Goal: Information Seeking & Learning: Check status

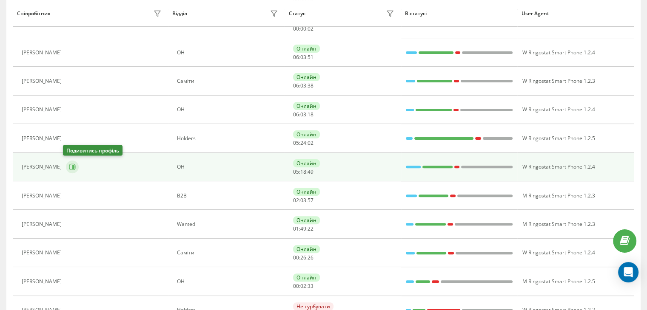
click at [69, 165] on icon at bounding box center [72, 167] width 6 height 6
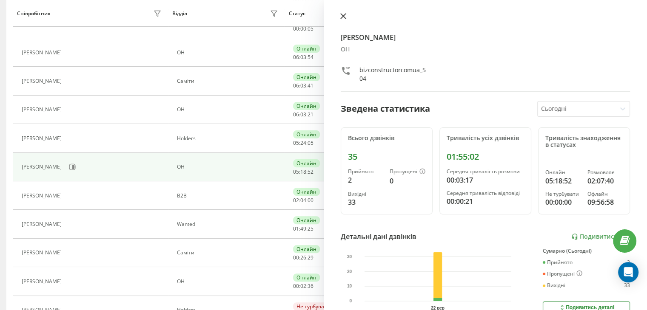
click at [343, 17] on icon at bounding box center [343, 16] width 6 height 6
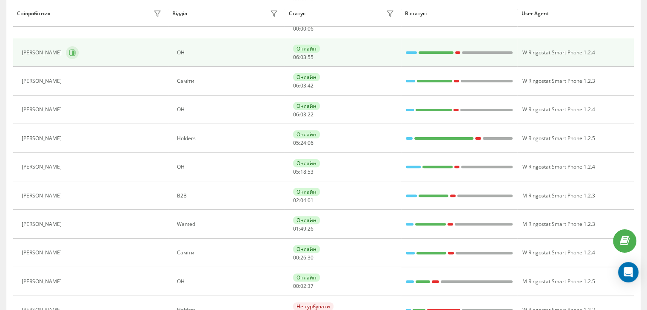
scroll to position [212, 0]
click at [74, 49] on icon at bounding box center [72, 52] width 7 height 7
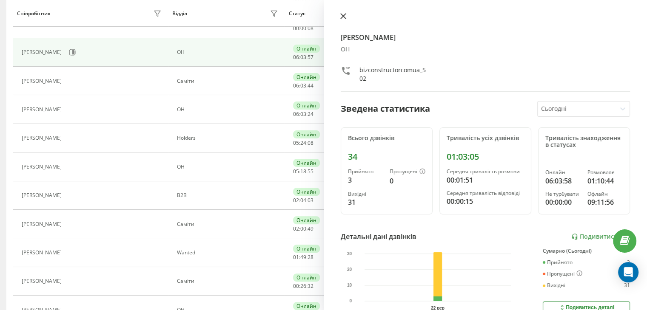
click at [347, 16] on button at bounding box center [343, 17] width 11 height 8
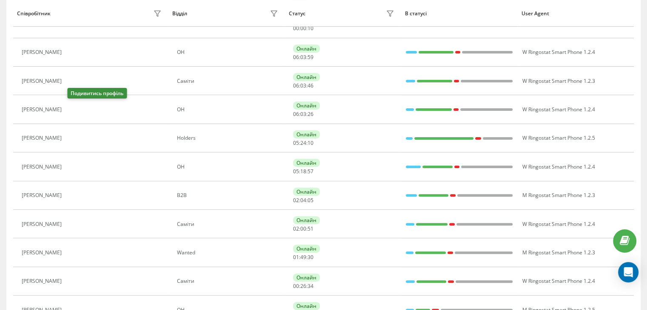
drag, startPoint x: 72, startPoint y: 107, endPoint x: 80, endPoint y: 107, distance: 7.7
click at [72, 107] on icon at bounding box center [71, 109] width 7 height 7
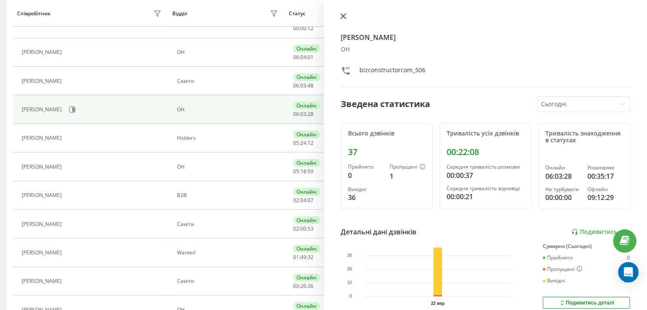
click at [346, 15] on button at bounding box center [343, 17] width 11 height 8
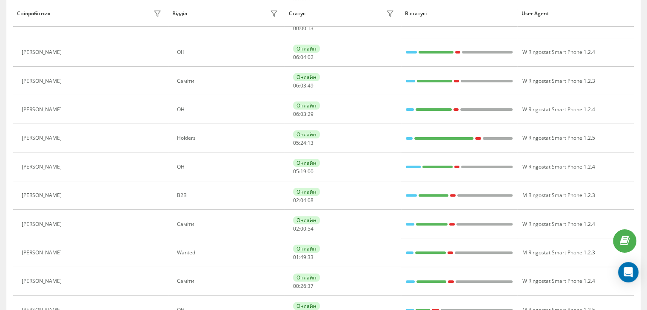
drag, startPoint x: 342, startPoint y: 15, endPoint x: 290, endPoint y: 75, distance: 79.0
click at [342, 15] on div "Статус" at bounding box center [343, 14] width 108 height 14
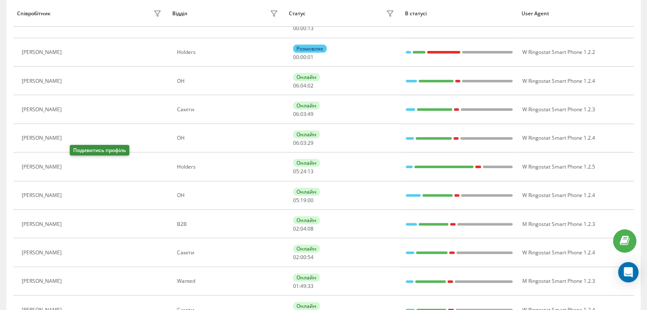
click at [73, 165] on icon at bounding box center [71, 167] width 6 height 6
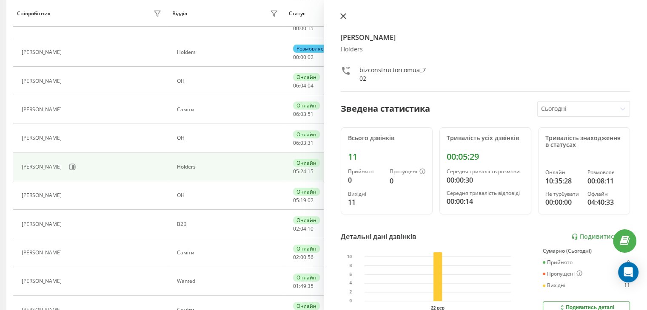
click at [344, 14] on icon at bounding box center [342, 16] width 5 height 5
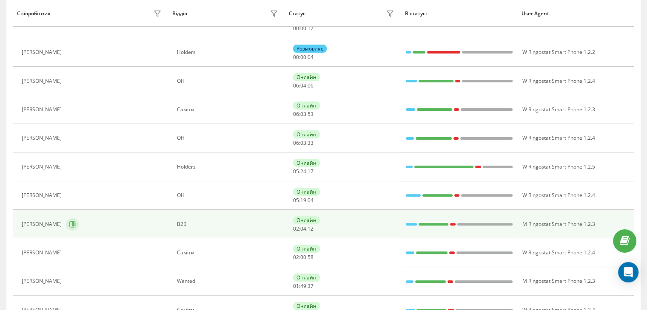
click at [68, 227] on button at bounding box center [72, 224] width 13 height 13
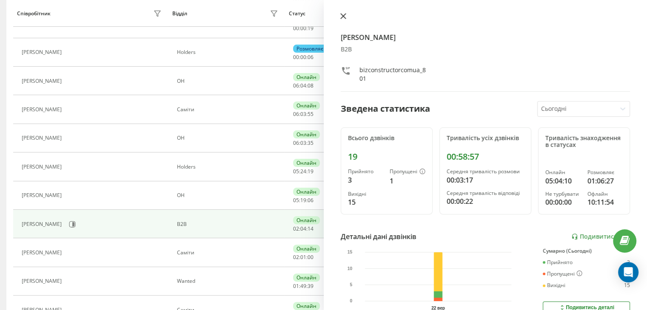
click at [347, 17] on button at bounding box center [343, 17] width 11 height 8
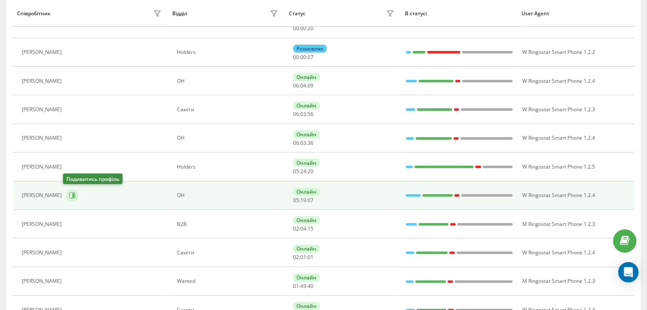
click at [69, 196] on icon at bounding box center [72, 195] width 7 height 7
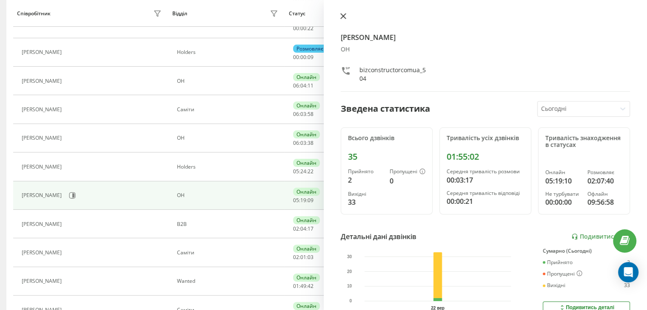
click at [344, 16] on icon at bounding box center [342, 16] width 5 height 5
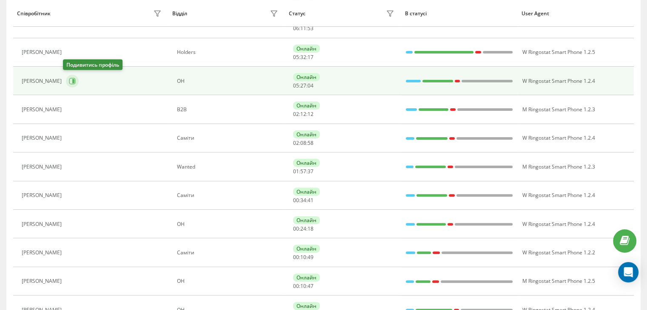
click at [72, 78] on icon at bounding box center [72, 81] width 7 height 7
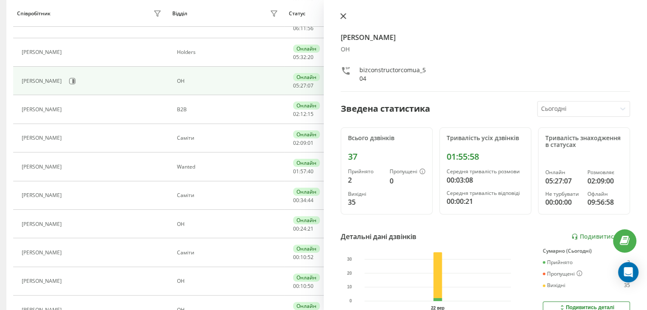
click at [340, 14] on icon at bounding box center [343, 16] width 6 height 6
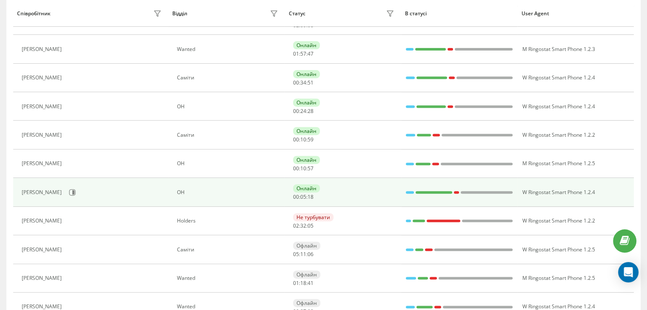
scroll to position [339, 0]
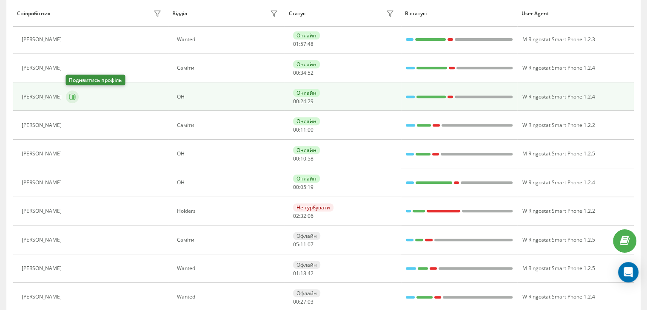
click at [71, 99] on icon at bounding box center [72, 97] width 7 height 7
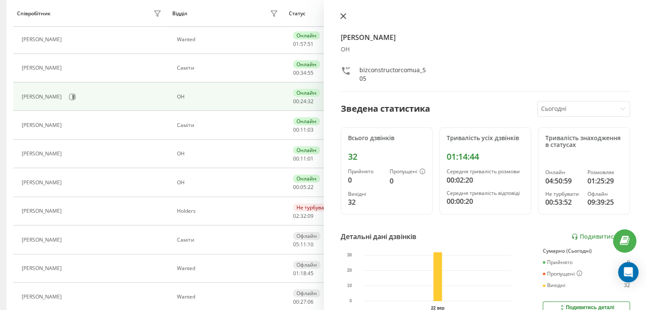
click at [341, 16] on icon at bounding box center [343, 16] width 6 height 6
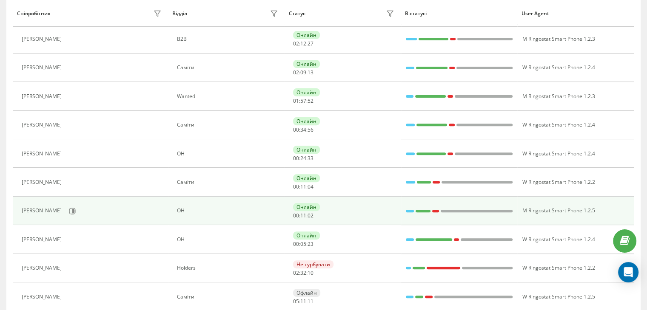
scroll to position [212, 0]
